Goal: Task Accomplishment & Management: Manage account settings

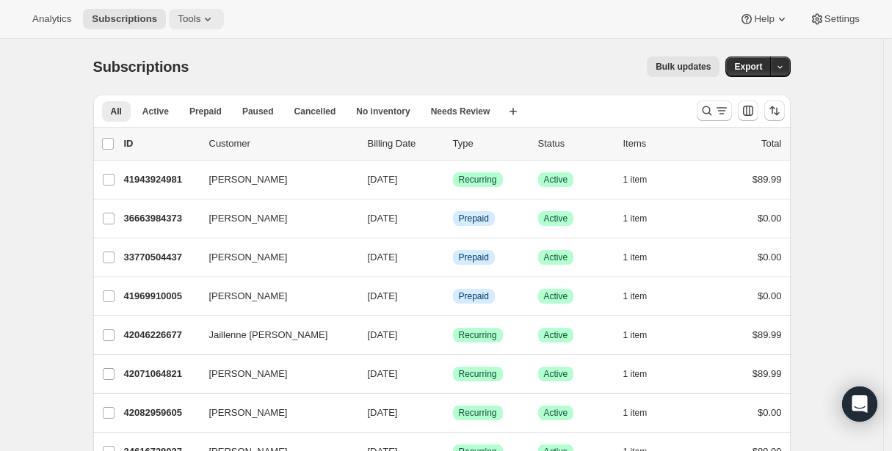
click at [200, 15] on span "Tools" at bounding box center [189, 19] width 23 height 12
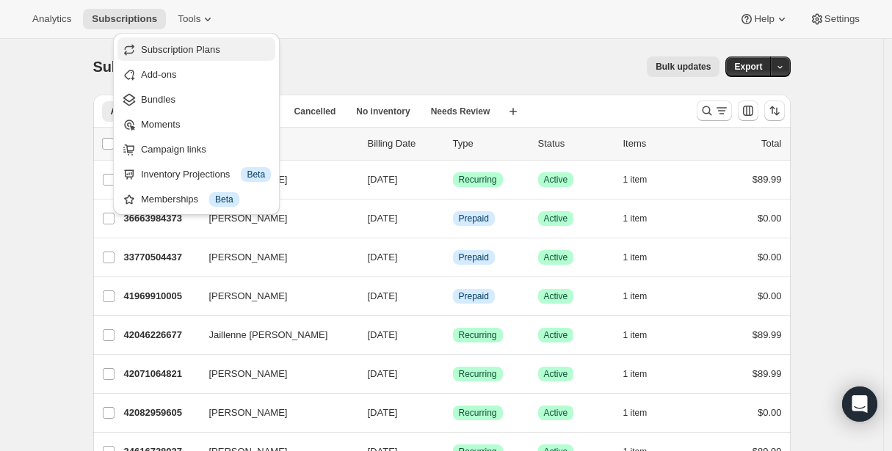
click at [189, 47] on span "Subscription Plans" at bounding box center [180, 49] width 79 height 11
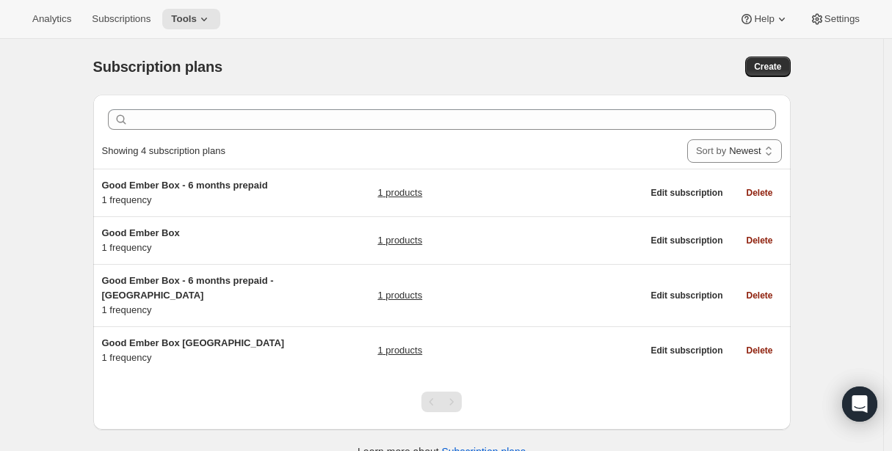
click at [86, 182] on div "Clear Showing 4 subscription plans Sort by Newest Oldest Recently updated Least…" at bounding box center [435, 278] width 709 height 391
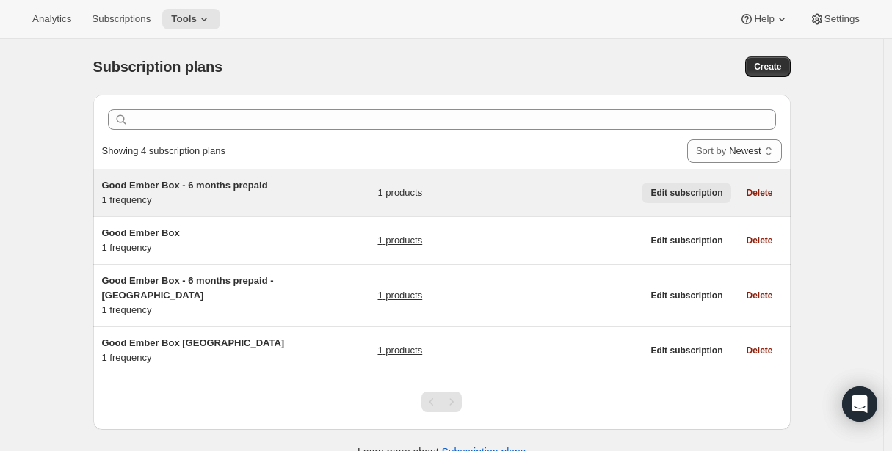
click at [685, 194] on span "Edit subscription" at bounding box center [686, 193] width 72 height 12
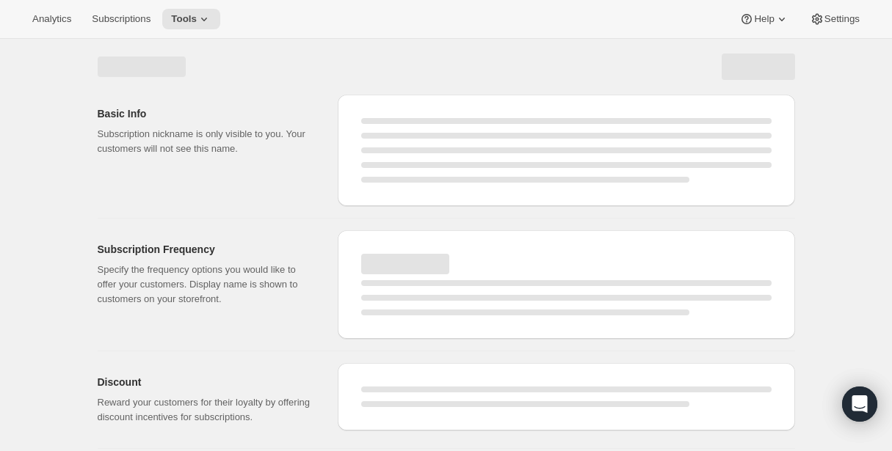
select select "WEEK"
select select "MONTH"
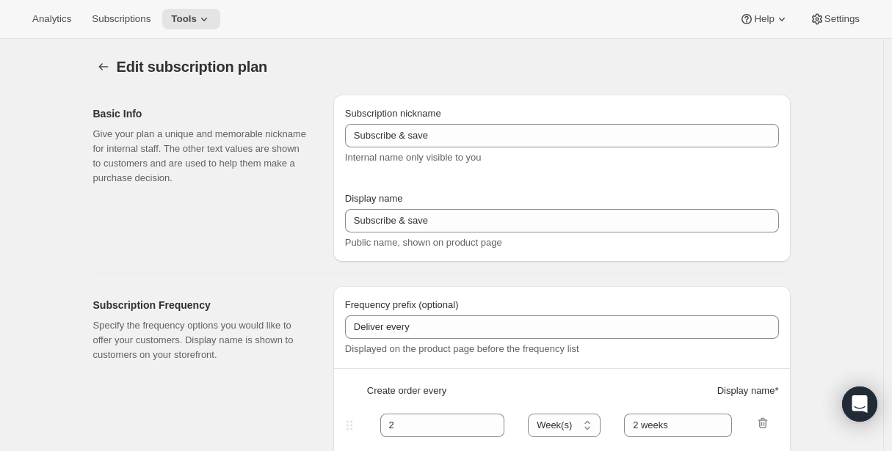
type input "Good Ember Box - 6 months prepaid"
select select "ENABLED"
select select "MONTH"
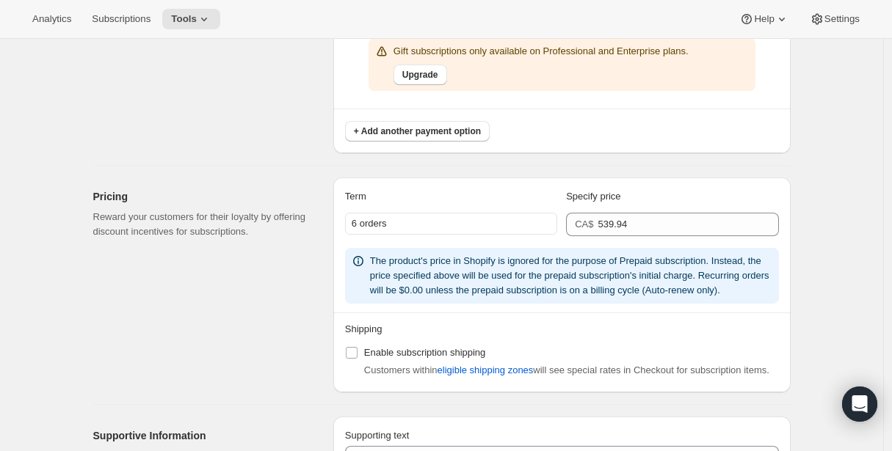
scroll to position [1016, 0]
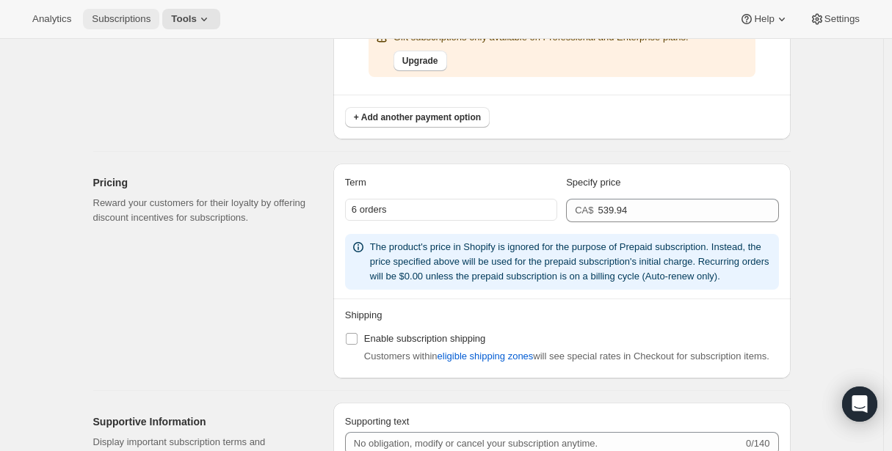
click at [142, 17] on span "Subscriptions" at bounding box center [121, 19] width 59 height 12
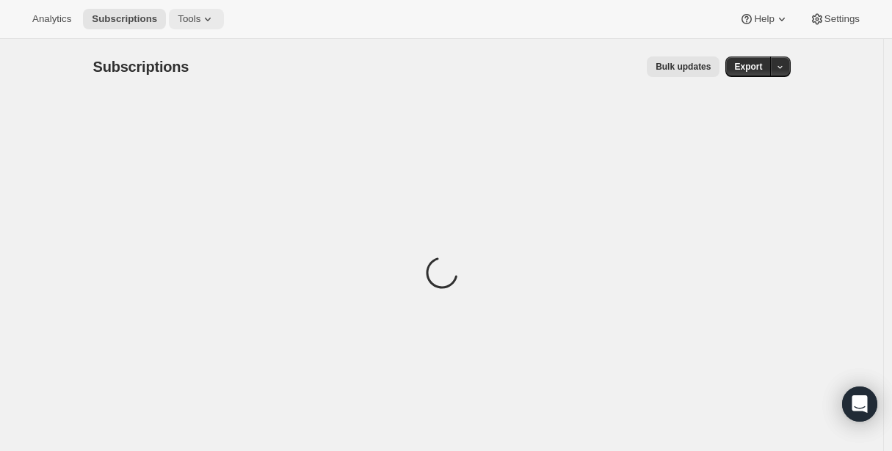
click at [195, 19] on span "Tools" at bounding box center [189, 19] width 23 height 12
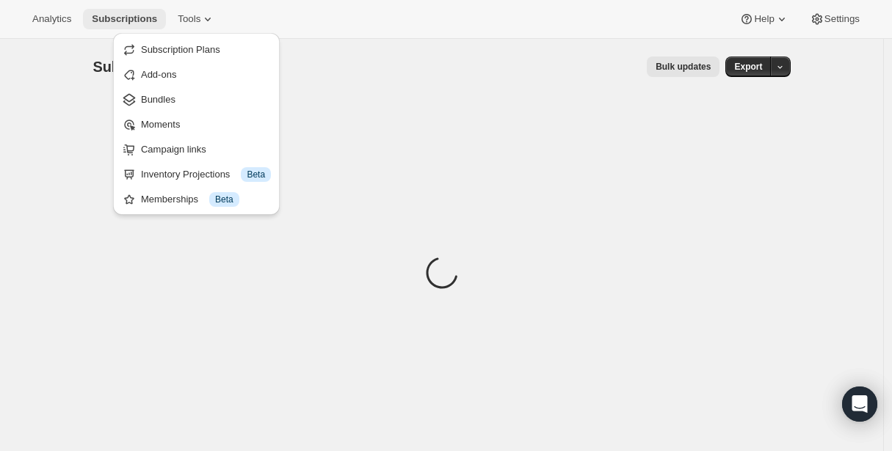
click at [125, 21] on span "Subscriptions" at bounding box center [124, 19] width 65 height 12
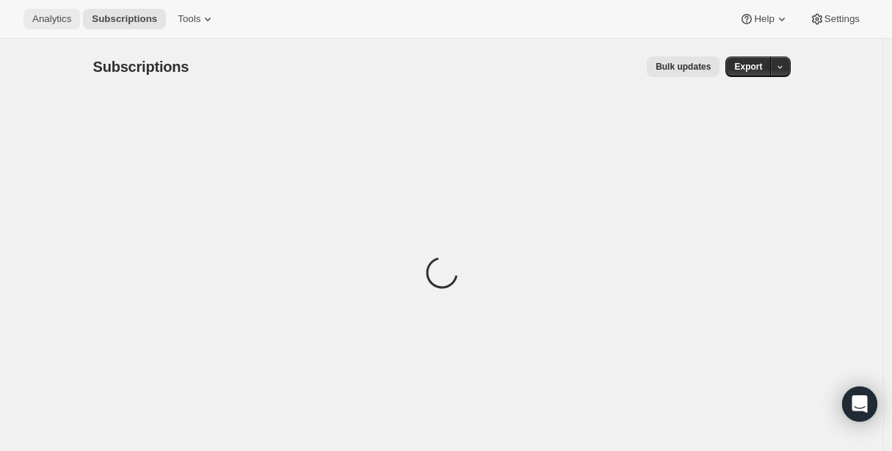
click at [63, 18] on span "Analytics" at bounding box center [51, 19] width 39 height 12
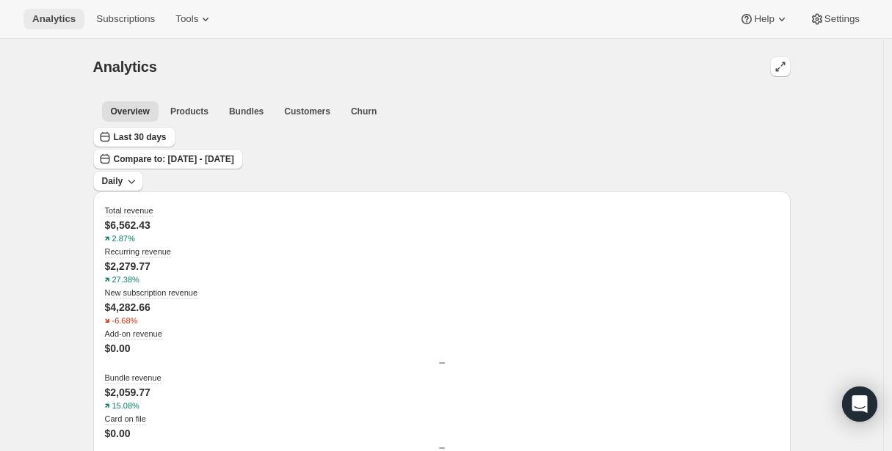
click at [62, 19] on span "Analytics" at bounding box center [53, 19] width 43 height 12
click at [312, 108] on span "Customers" at bounding box center [307, 112] width 46 height 12
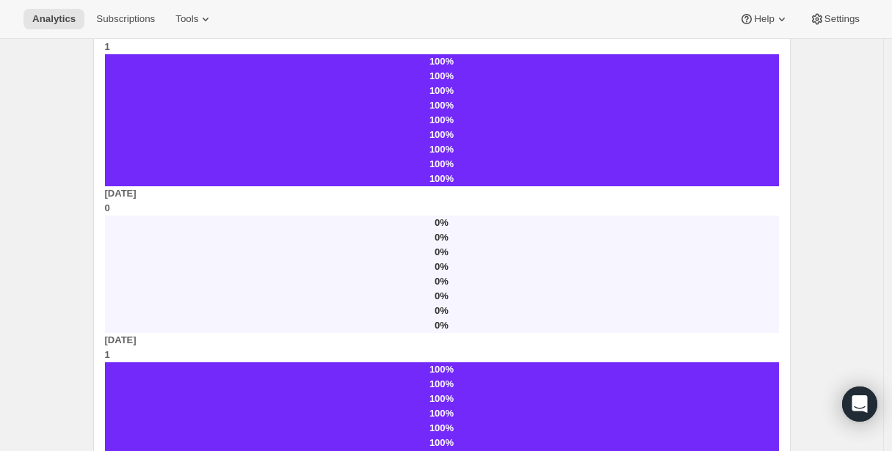
scroll to position [1174, 0]
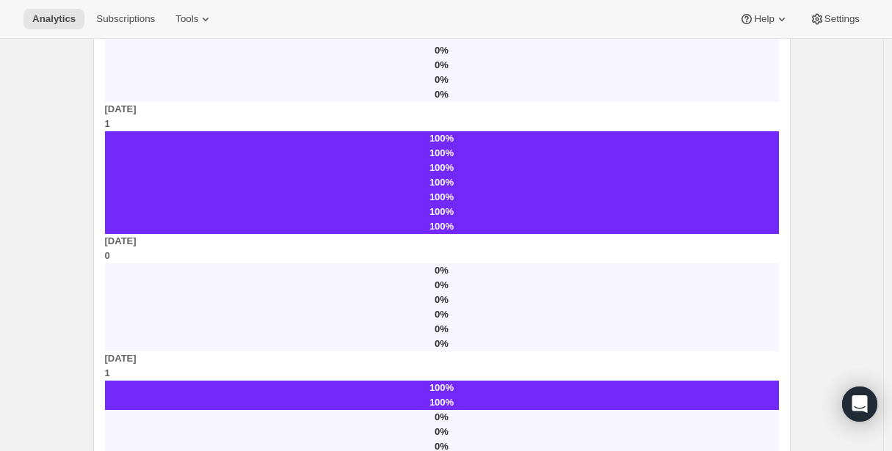
scroll to position [1379, 0]
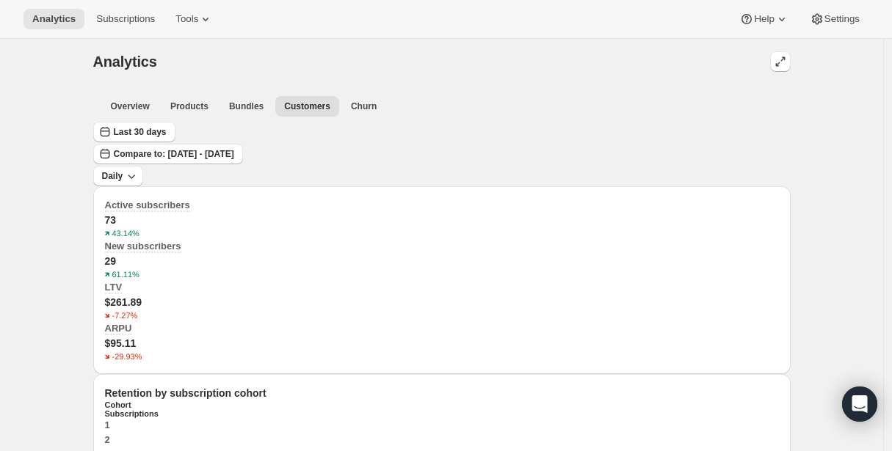
scroll to position [0, 0]
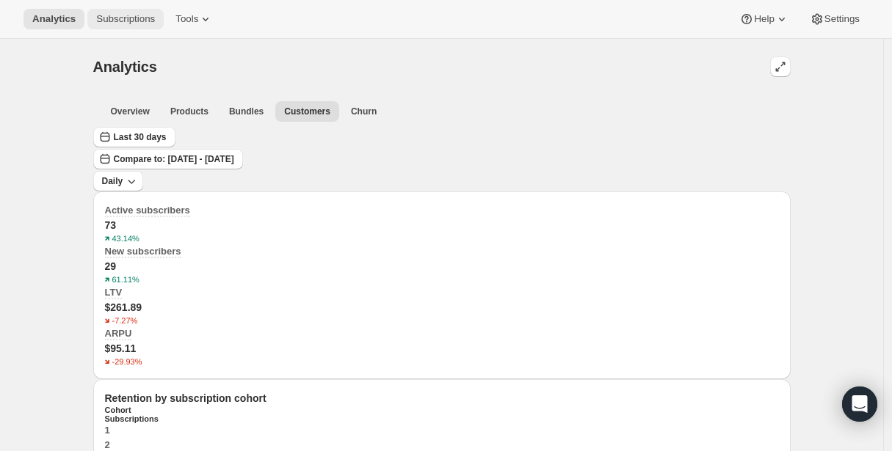
click at [121, 21] on span "Subscriptions" at bounding box center [125, 19] width 59 height 12
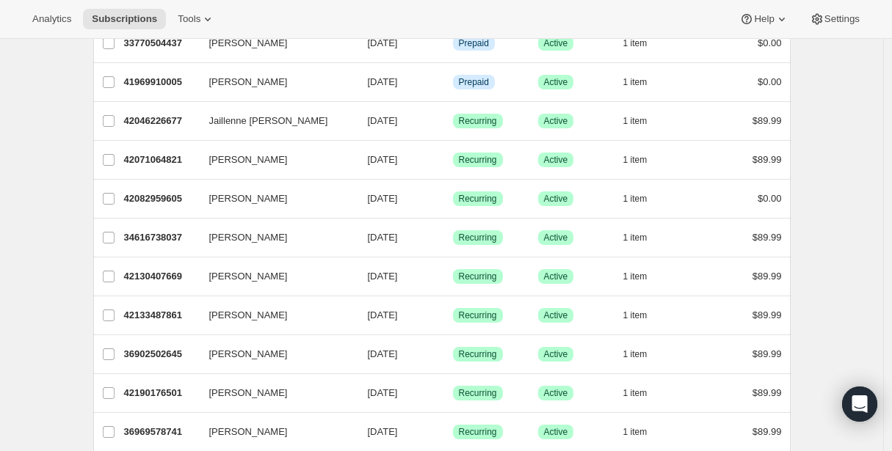
scroll to position [219, 0]
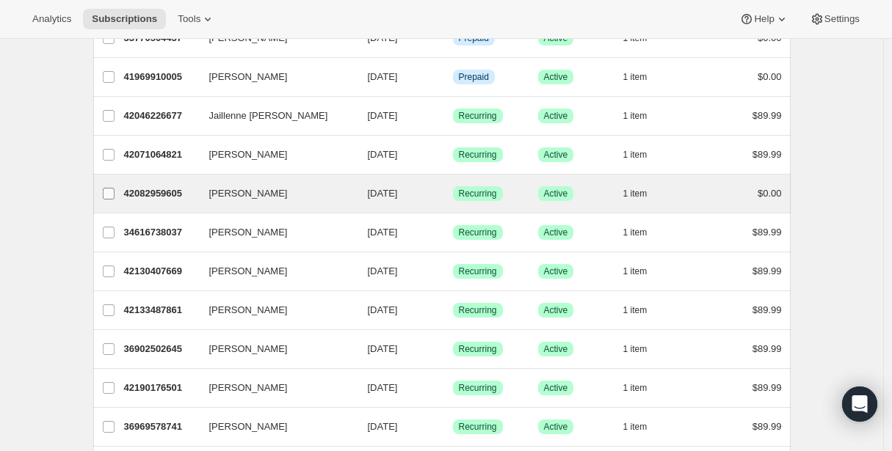
click at [111, 195] on input "[PERSON_NAME]" at bounding box center [109, 194] width 12 height 12
checkbox input "true"
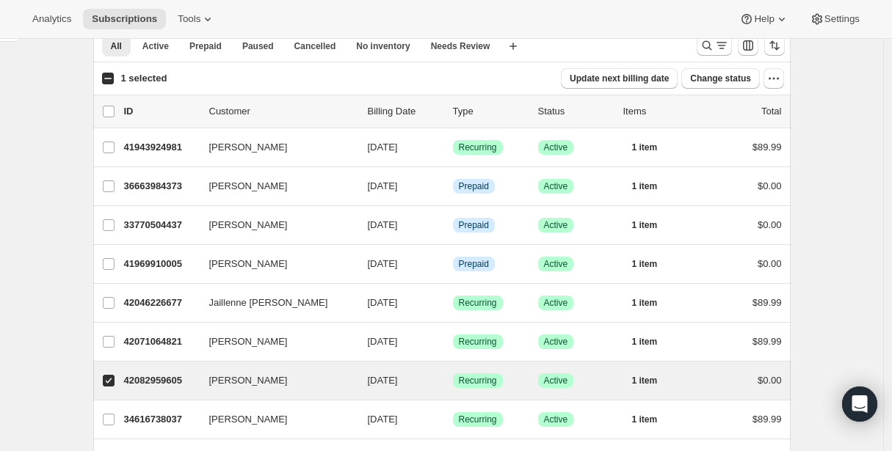
scroll to position [70, 0]
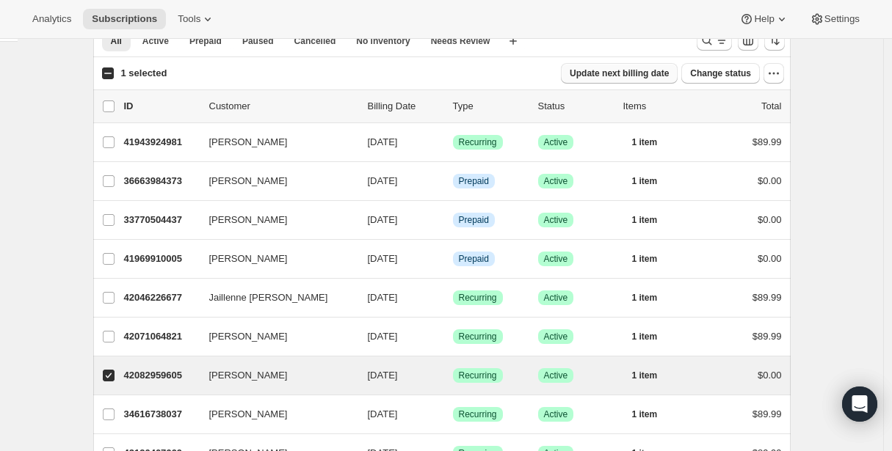
click at [631, 73] on span "Update next billing date" at bounding box center [618, 74] width 99 height 12
select select "11"
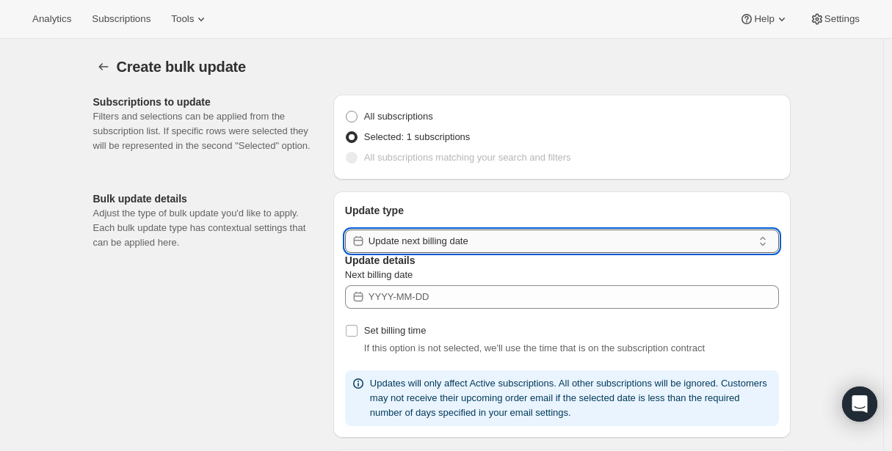
click at [445, 253] on input "Update next billing date" at bounding box center [560, 241] width 384 height 23
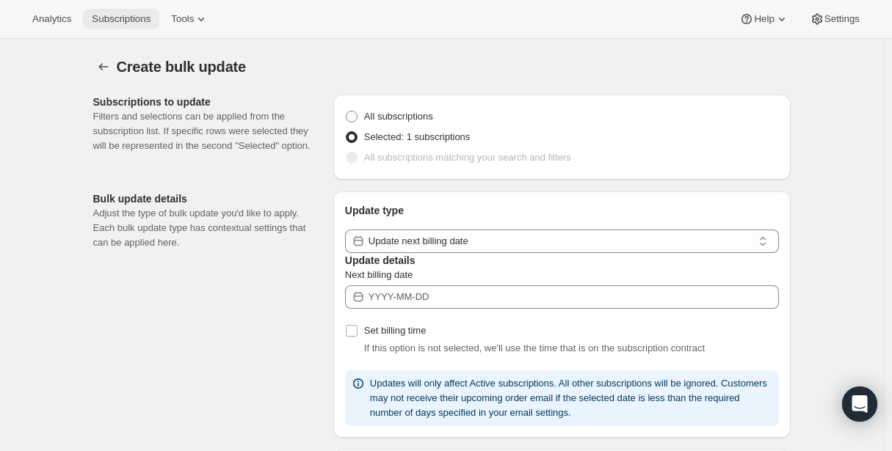
click at [114, 23] on span "Subscriptions" at bounding box center [121, 19] width 59 height 12
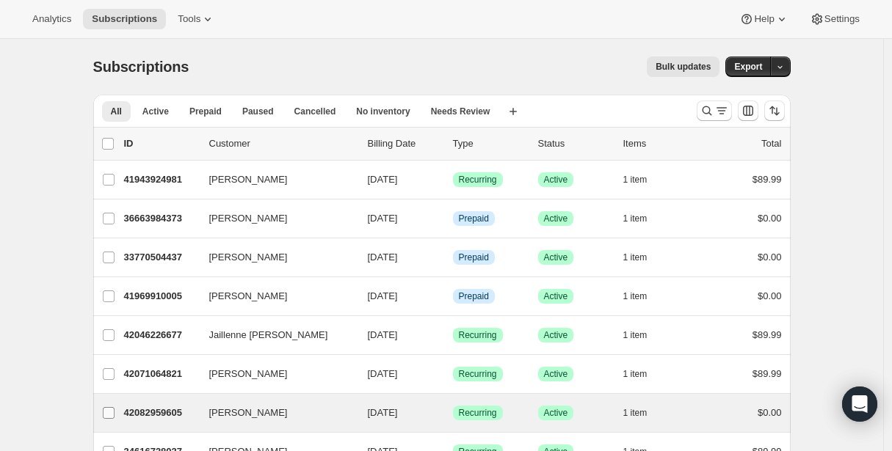
click at [114, 412] on input "[PERSON_NAME]" at bounding box center [109, 413] width 12 height 12
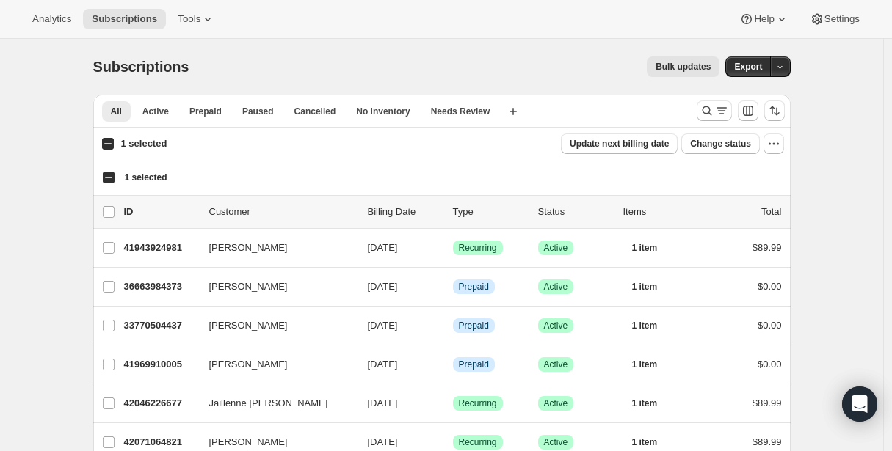
checkbox input "false"
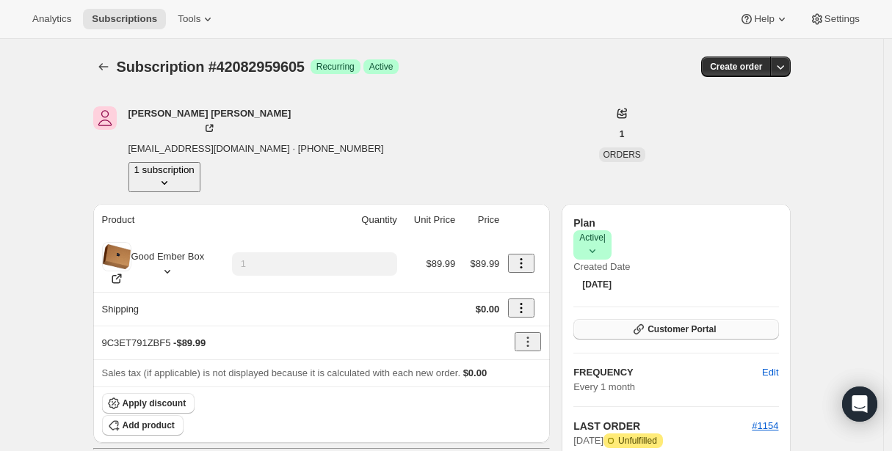
click at [666, 324] on span "Customer Portal" at bounding box center [681, 330] width 68 height 12
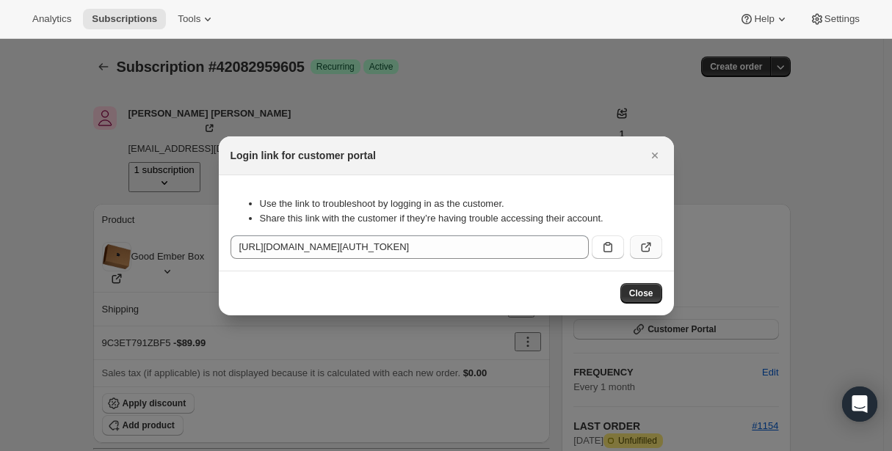
click at [638, 240] on icon ":r199:" at bounding box center [645, 247] width 15 height 15
click at [643, 299] on span "Close" at bounding box center [641, 294] width 24 height 12
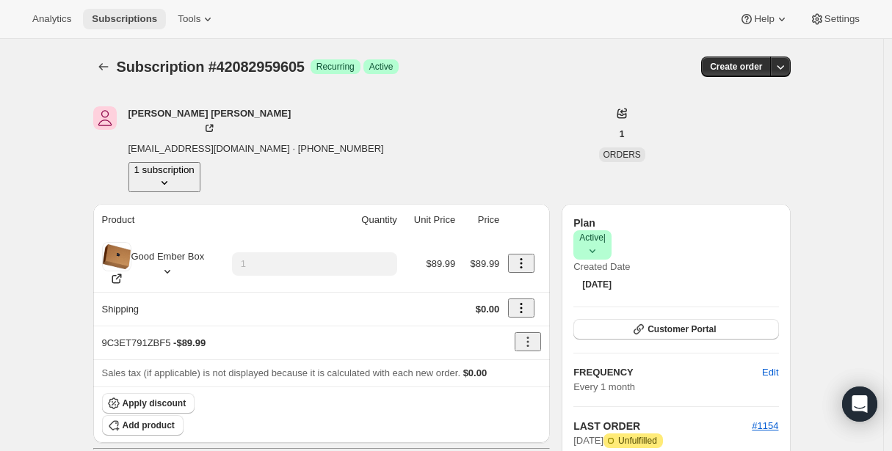
click at [121, 10] on button "Subscriptions" at bounding box center [124, 19] width 83 height 21
